Goal: Find specific page/section: Find specific page/section

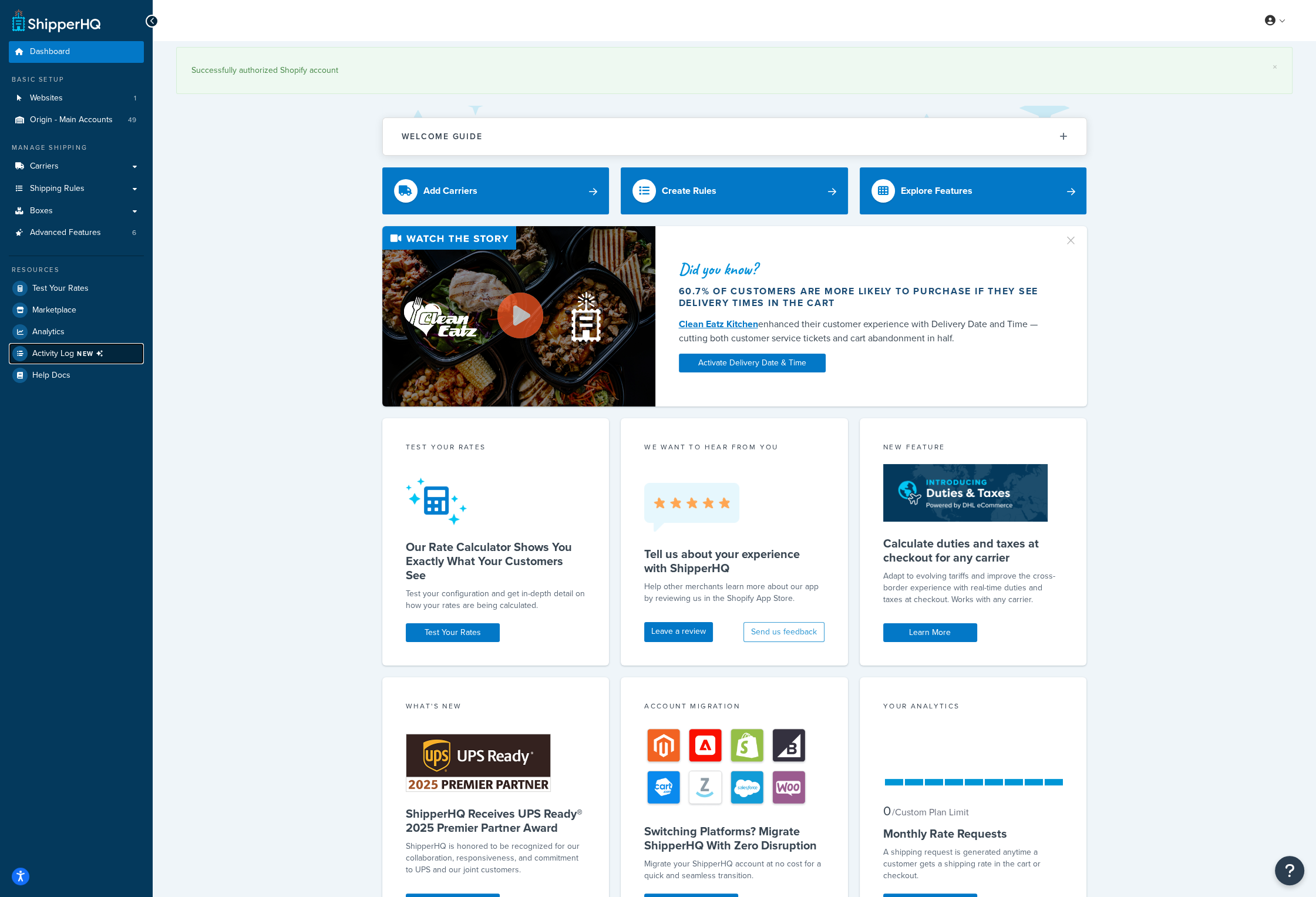
click at [89, 353] on span "NEW" at bounding box center [92, 353] width 31 height 9
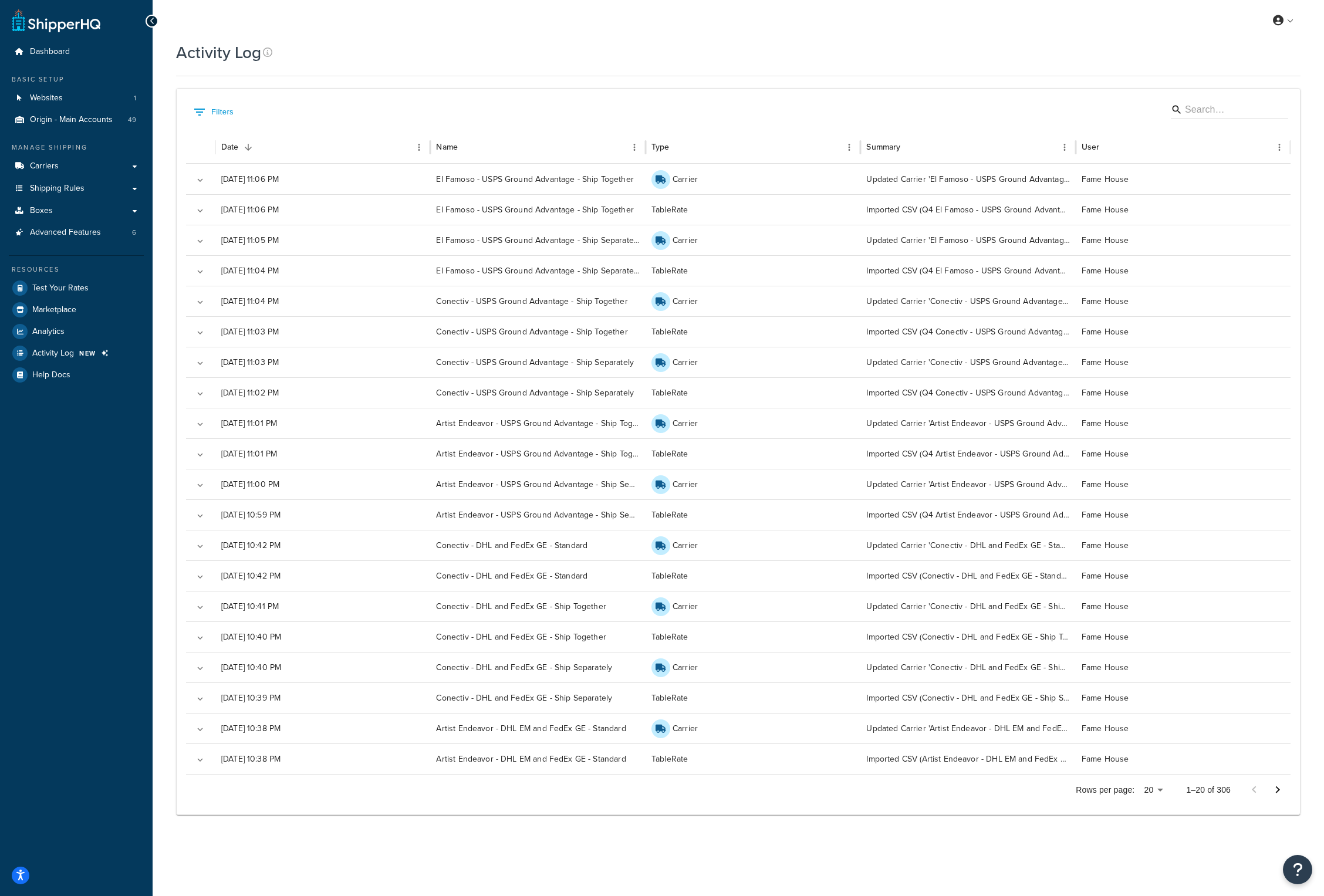
click at [157, 440] on div "Activity Log Contact Us Send Us A Message Contact Information Name * Email * Co…" at bounding box center [738, 443] width 1171 height 803
click at [1281, 789] on icon "Go to next page" at bounding box center [1277, 789] width 14 height 14
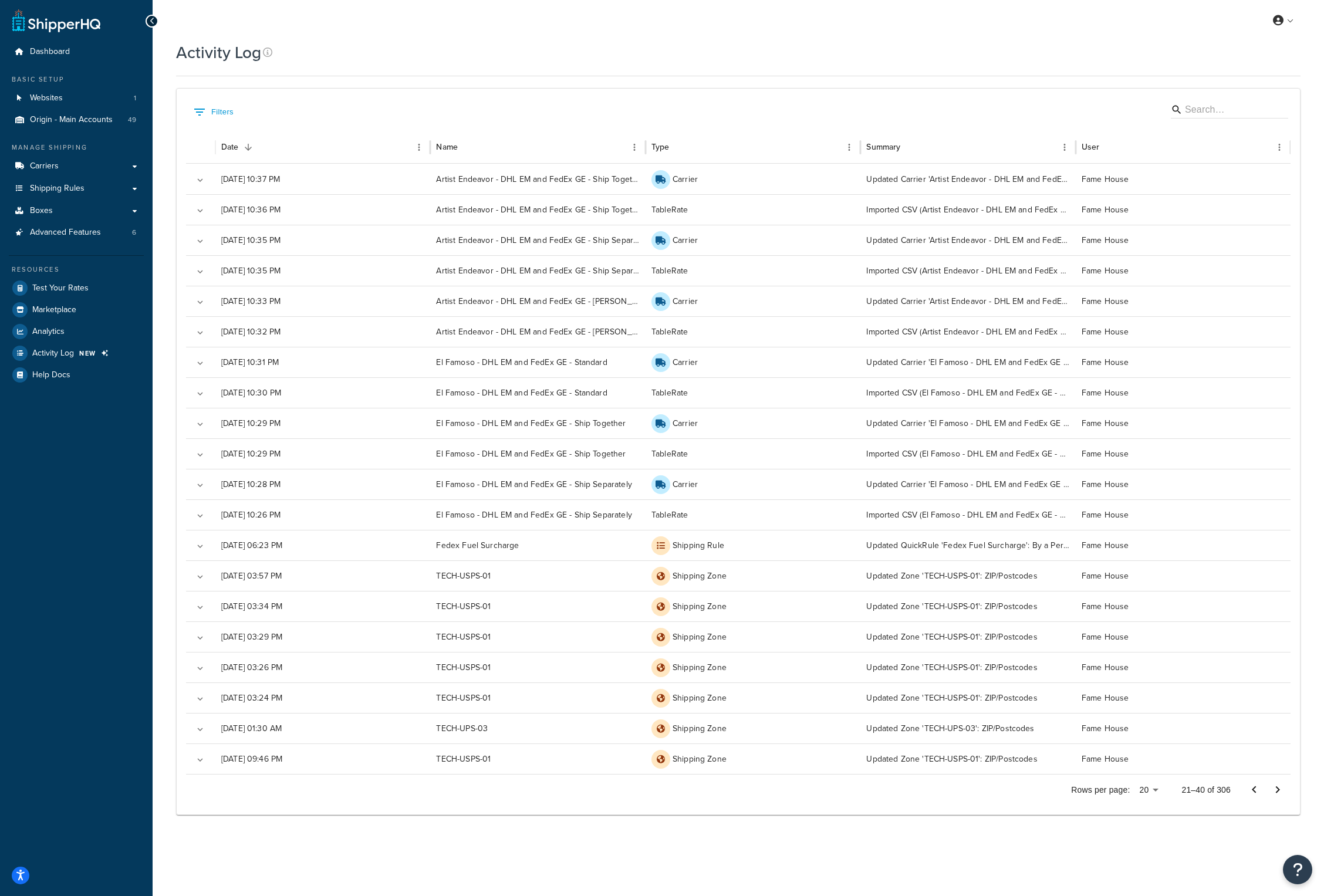
click at [95, 482] on div "Dashboard Basic Setup Websites 1 Origin - Main Accounts 49 Manage Shipping Carr…" at bounding box center [76, 448] width 153 height 896
click at [1243, 132] on link "Logout" at bounding box center [1247, 138] width 104 height 23
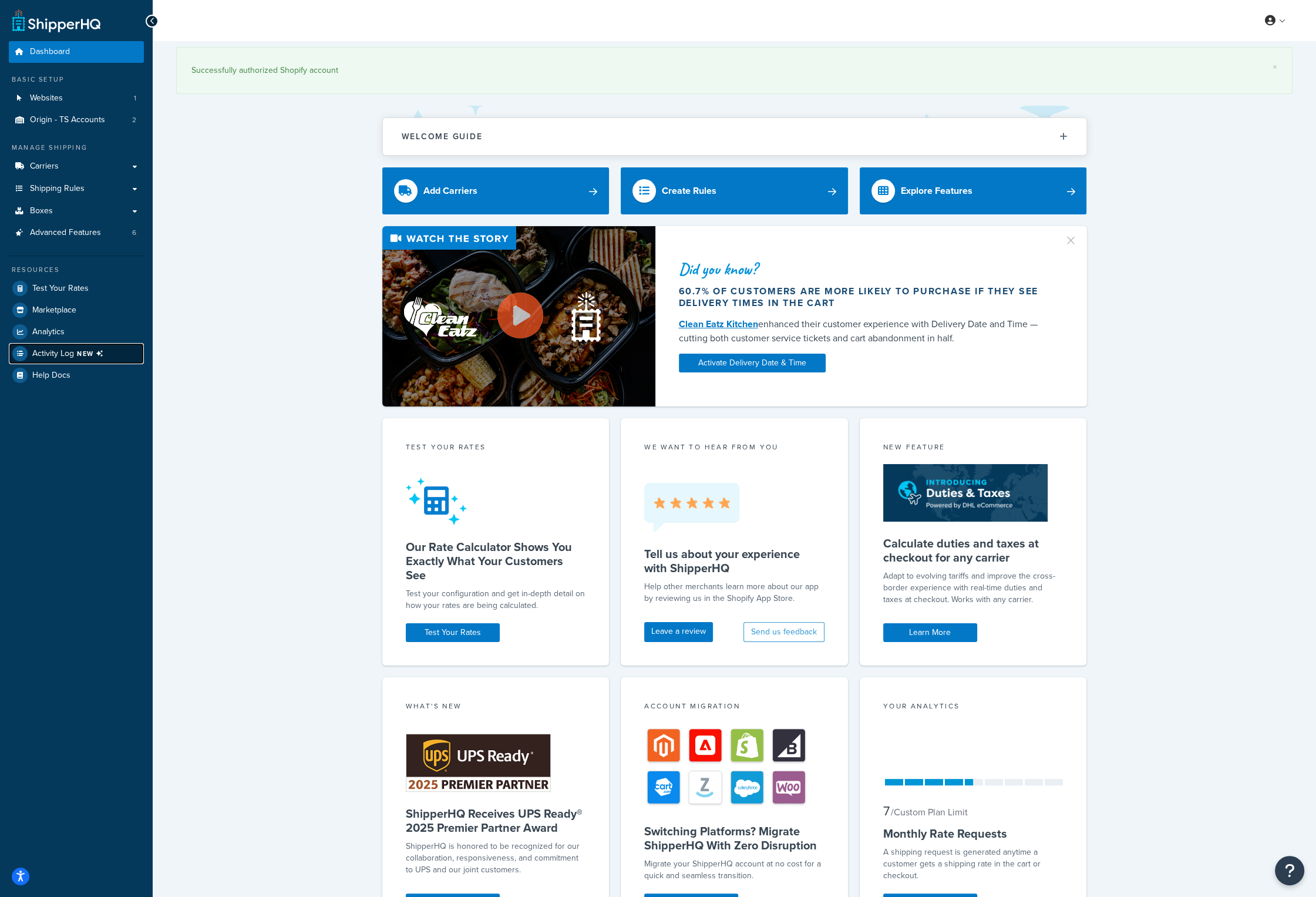
click at [101, 350] on icon at bounding box center [100, 353] width 15 height 15
